Goal: Transaction & Acquisition: Purchase product/service

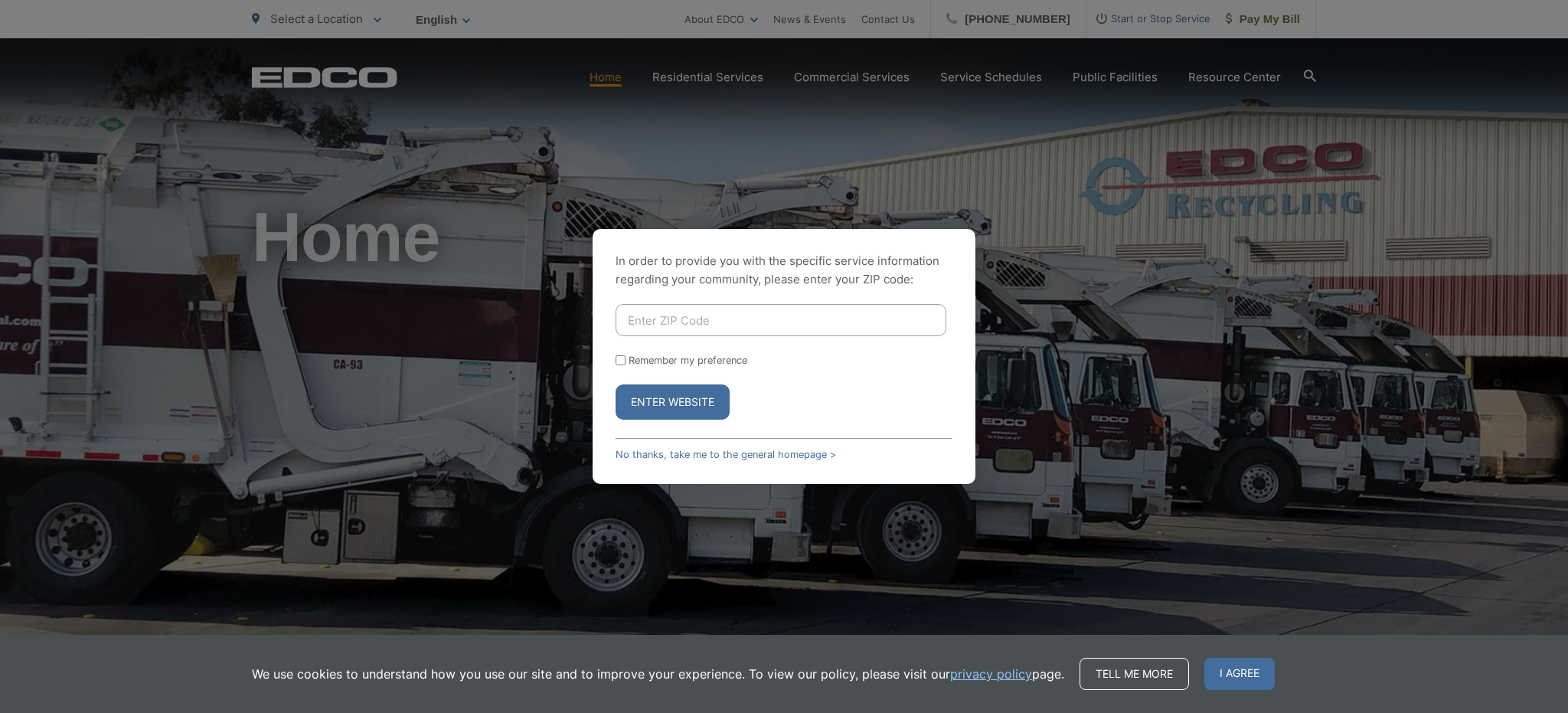
click at [695, 317] on input "Enter ZIP Code" at bounding box center [780, 320] width 331 height 32
type input "92024"
click at [694, 396] on button "Enter Website" at bounding box center [672, 402] width 114 height 35
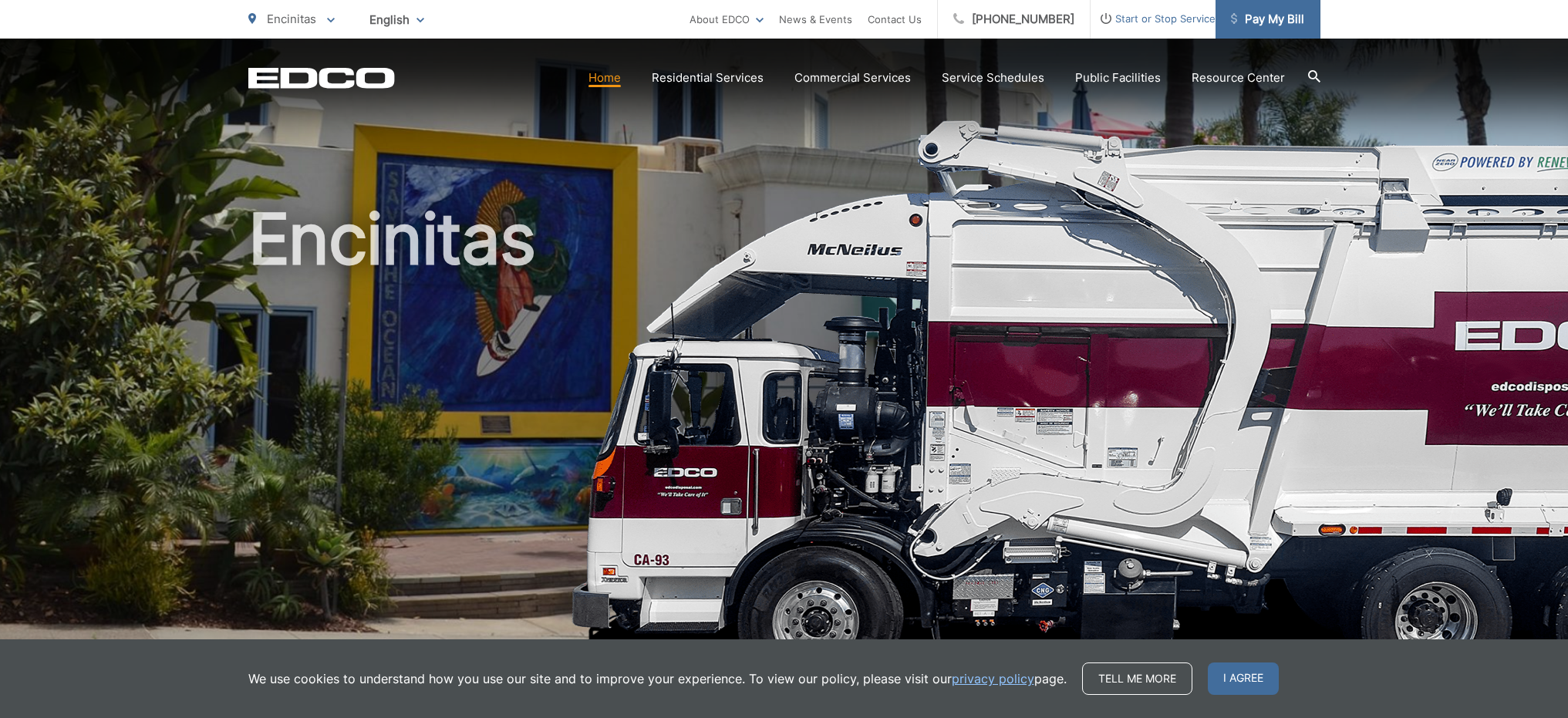
click at [1275, 22] on span "Pay My Bill" at bounding box center [1267, 18] width 73 height 18
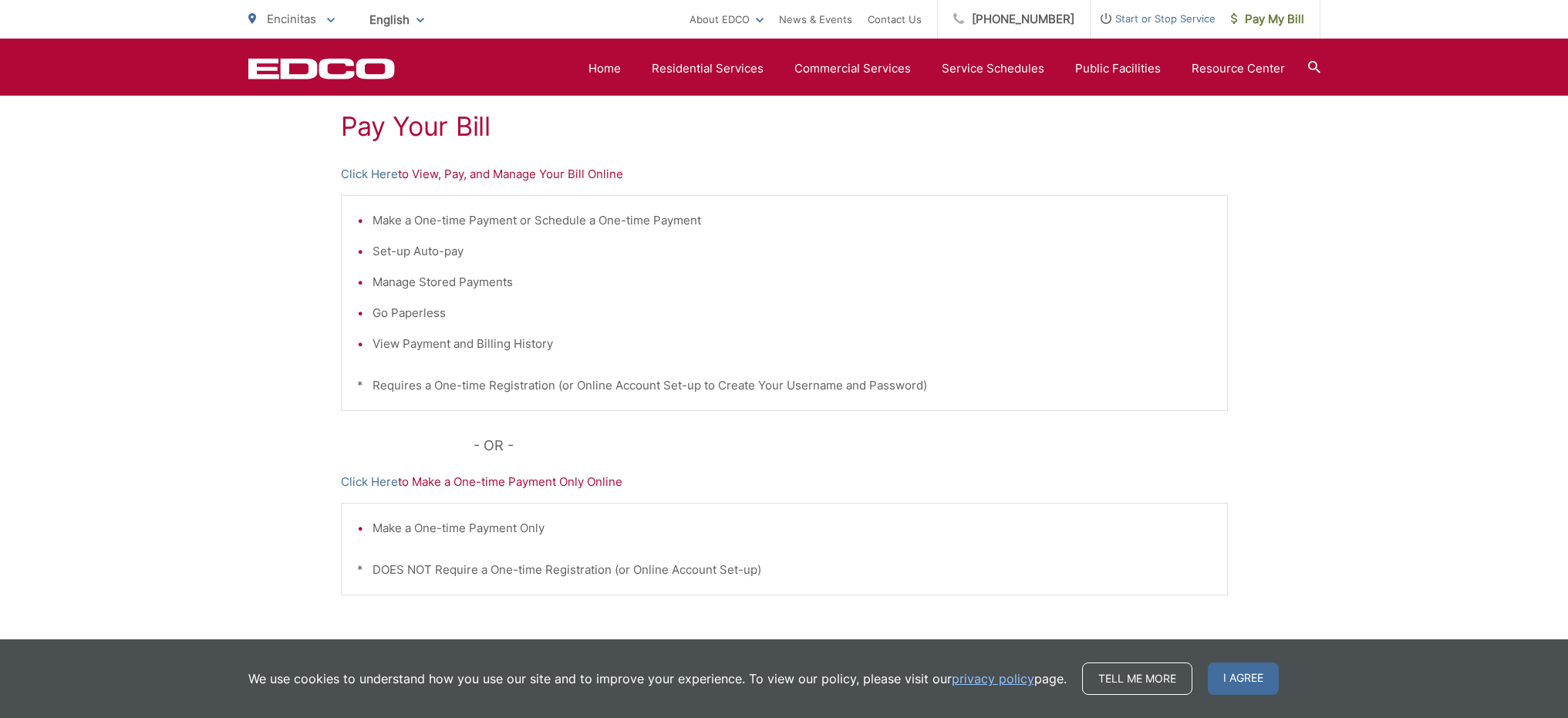
scroll to position [268, 0]
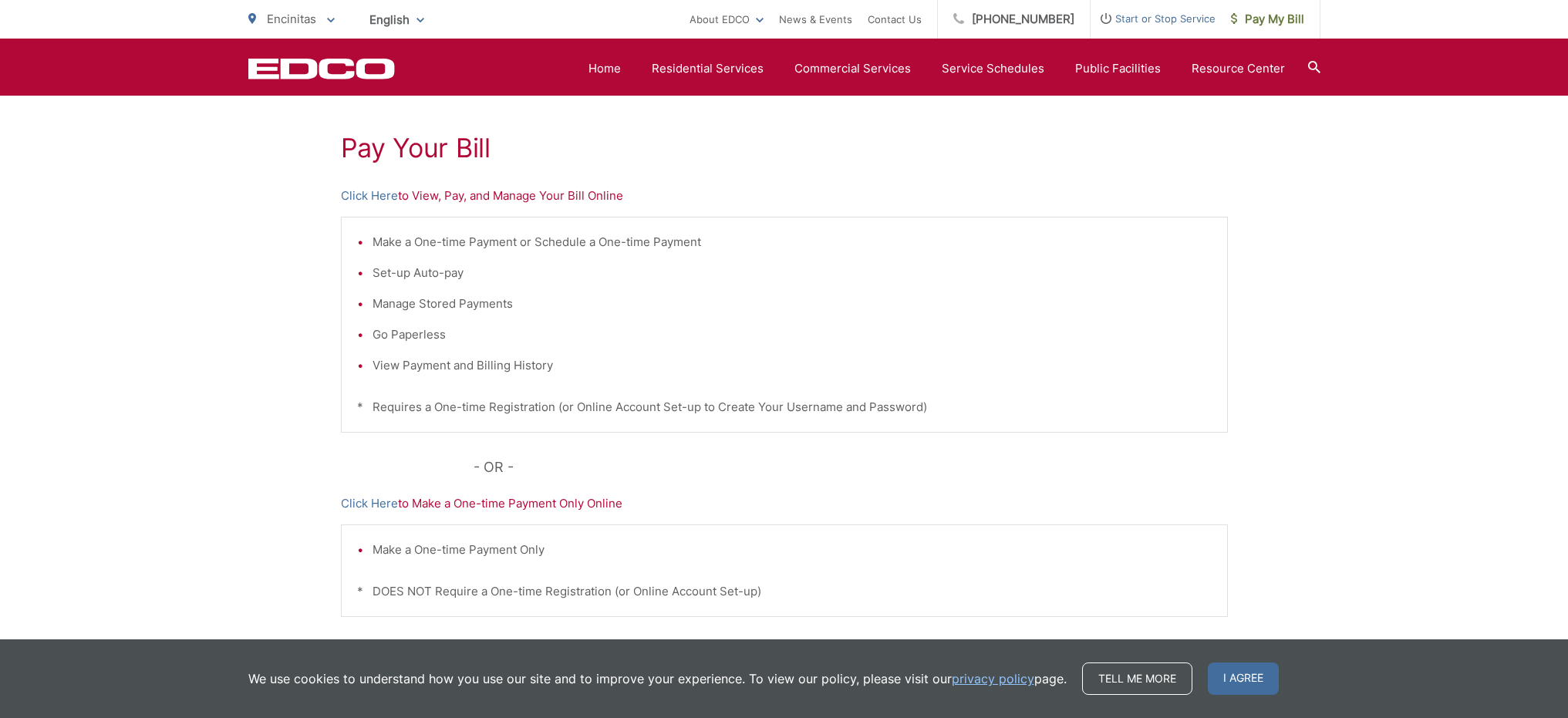
click at [1452, 196] on div "Pay Your Bill Click Here to View, Pay, and Manage Your Bill Online Make a One-t…" at bounding box center [784, 386] width 1568 height 693
drag, startPoint x: 1387, startPoint y: 483, endPoint x: 1366, endPoint y: 483, distance: 21.0
click at [1387, 483] on div "Pay Your Bill Click Here to View, Pay, and Manage Your Bill Online Make a One-t…" at bounding box center [784, 386] width 1568 height 693
click at [1432, 317] on div "Pay Your Bill Click Here to View, Pay, and Manage Your Bill Online Make a One-t…" at bounding box center [784, 386] width 1568 height 693
click at [1415, 262] on div "Pay Your Bill Click Here to View, Pay, and Manage Your Bill Online Make a One-t…" at bounding box center [784, 386] width 1568 height 693
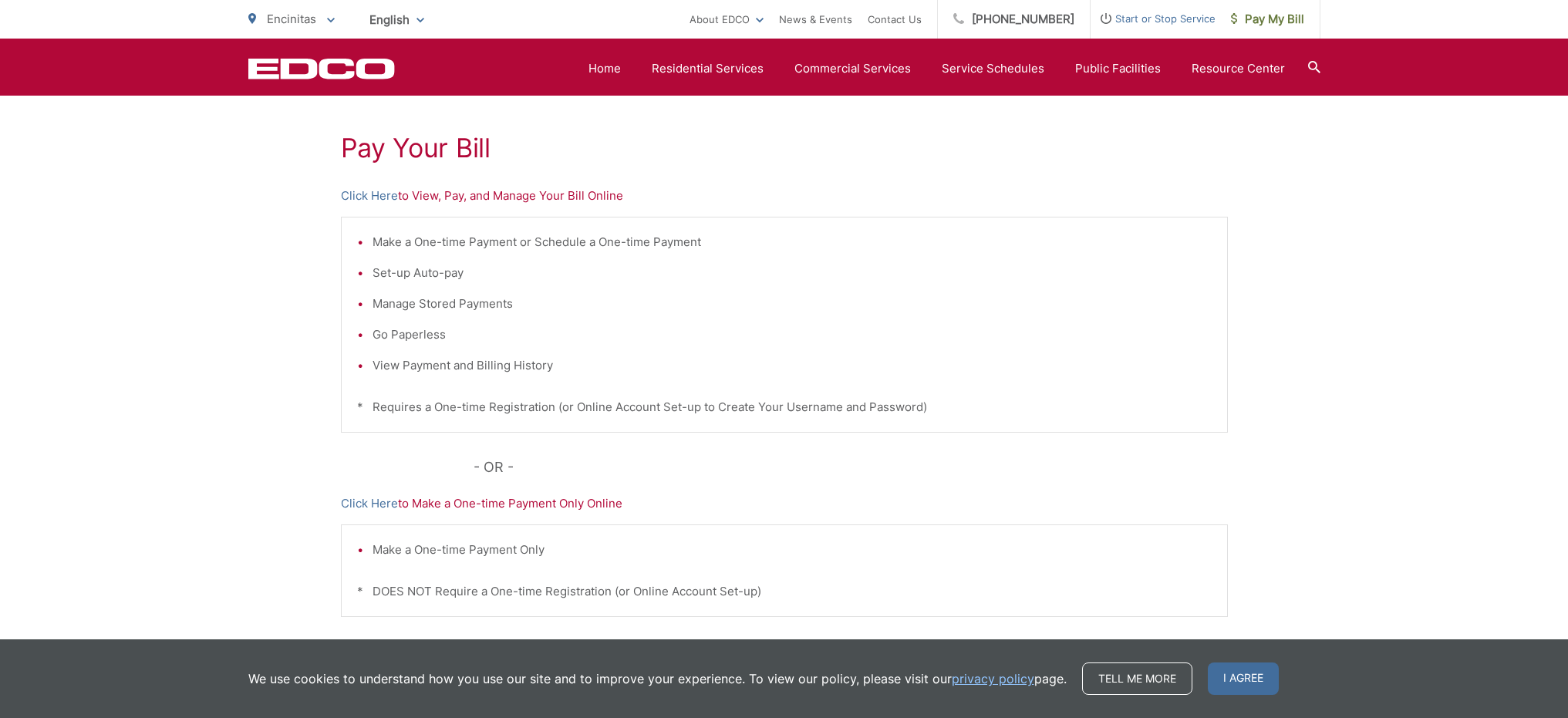
click at [1387, 248] on div "Pay Your Bill Click Here to View, Pay, and Manage Your Bill Online Make a One-t…" at bounding box center [784, 386] width 1568 height 693
click at [1385, 229] on div "Pay Your Bill Click Here to View, Pay, and Manage Your Bill Online Make a One-t…" at bounding box center [784, 386] width 1568 height 693
